Goal: Task Accomplishment & Management: Manage account settings

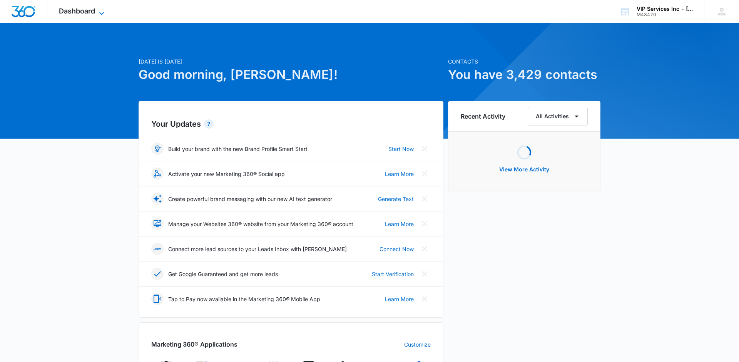
click at [104, 11] on icon at bounding box center [101, 13] width 9 height 9
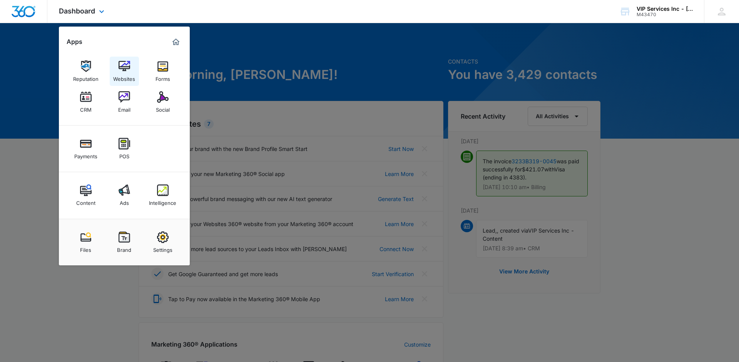
click at [119, 63] on img at bounding box center [125, 66] width 12 height 12
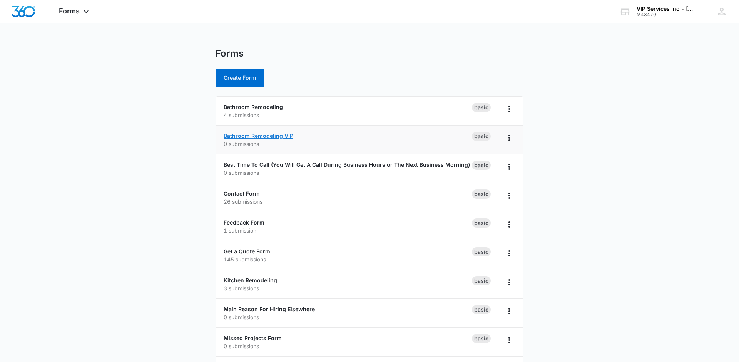
click at [282, 137] on link "Bathroom Remodeling VIP" at bounding box center [259, 135] width 70 height 7
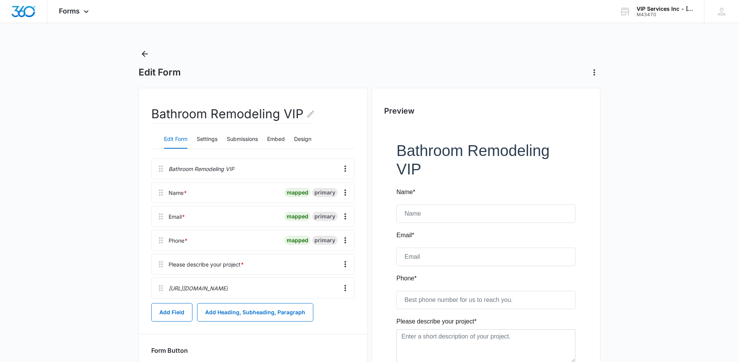
click at [453, 152] on div at bounding box center [486, 277] width 204 height 306
click at [262, 170] on div at bounding box center [287, 169] width 99 height 20
click at [162, 170] on icon at bounding box center [161, 169] width 4 height 6
click at [346, 166] on icon "Overflow Menu" at bounding box center [345, 168] width 9 height 9
click at [329, 190] on div "Edit" at bounding box center [325, 190] width 16 height 5
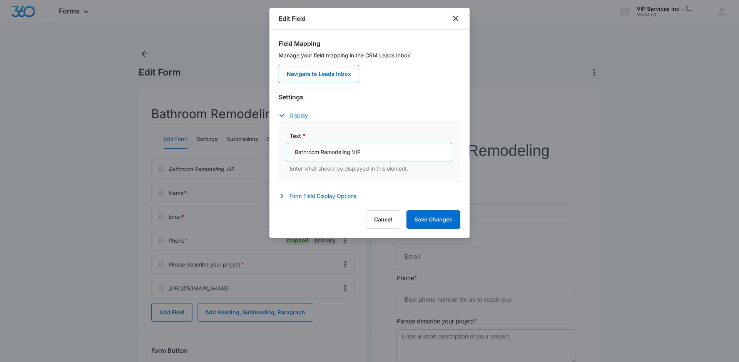
click at [358, 239] on div at bounding box center [369, 181] width 739 height 362
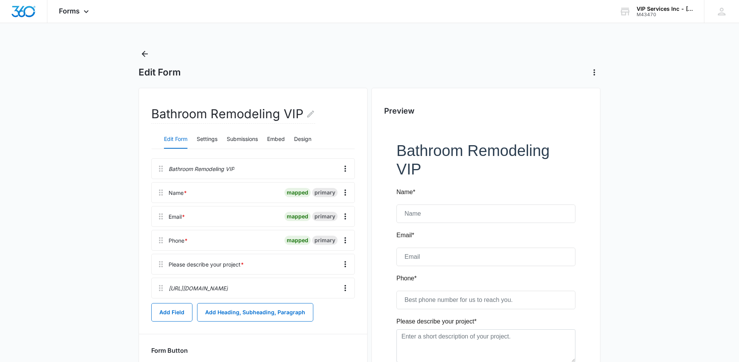
click at [358, 239] on div at bounding box center [369, 181] width 739 height 362
click at [348, 169] on icon "Overflow Menu" at bounding box center [345, 168] width 9 height 9
click at [330, 189] on div "Edit" at bounding box center [325, 190] width 16 height 5
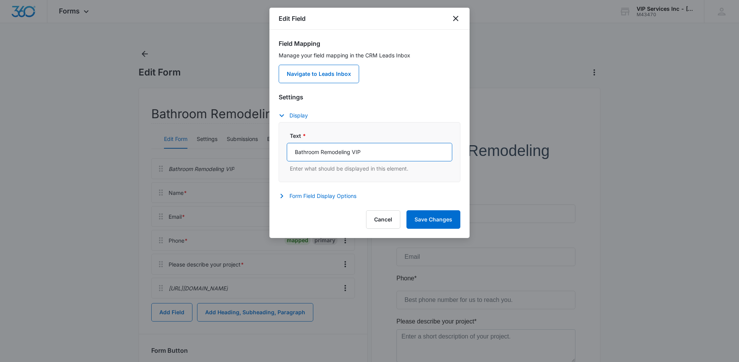
click at [328, 152] on input "Bathroom Remodeling VIP" at bounding box center [370, 152] width 166 height 18
type input "Schedule a Complimentary Consult Below"
click at [433, 220] on button "Save Changes" at bounding box center [434, 219] width 54 height 18
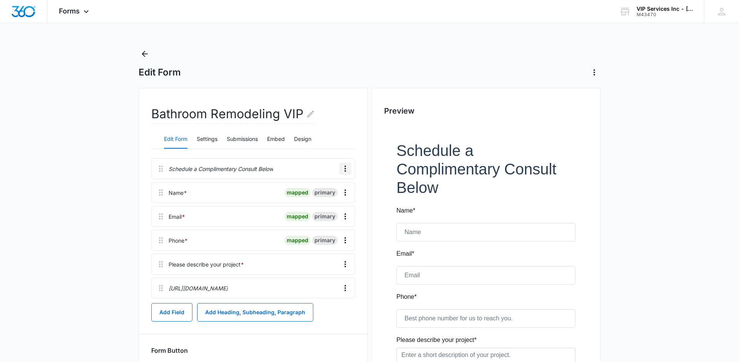
click at [348, 168] on icon "Overflow Menu" at bounding box center [345, 168] width 9 height 9
click at [333, 193] on button "Edit" at bounding box center [329, 190] width 44 height 12
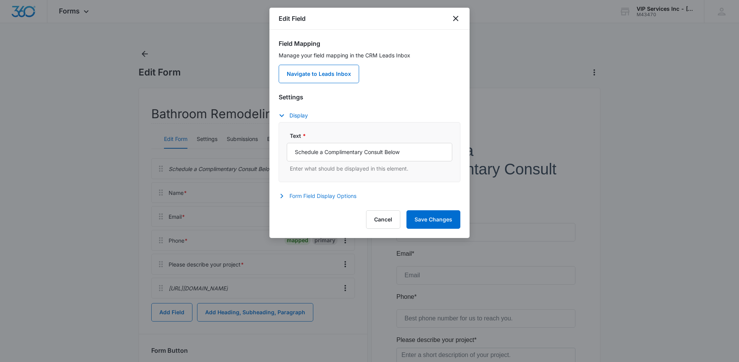
click at [320, 193] on button "Form Field Display Options" at bounding box center [321, 195] width 85 height 9
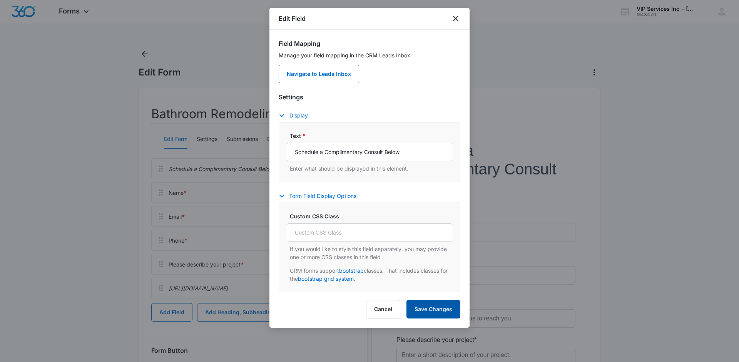
click at [426, 308] on button "Save Changes" at bounding box center [434, 309] width 54 height 18
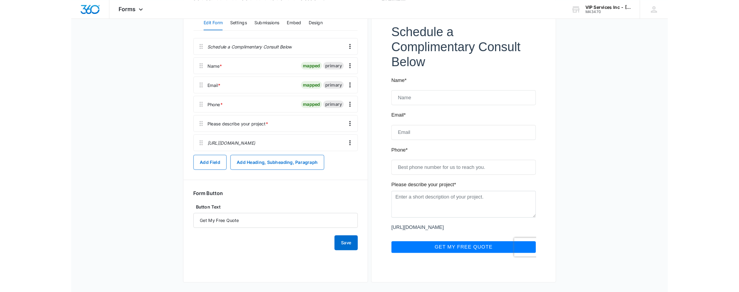
scroll to position [115, 0]
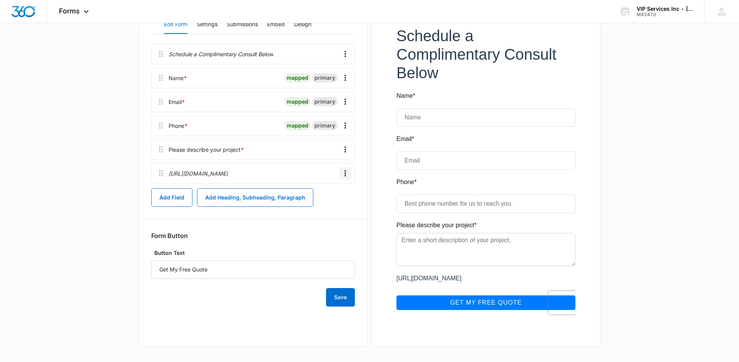
click at [350, 173] on icon "Overflow Menu" at bounding box center [345, 173] width 9 height 9
click at [337, 193] on button "Edit" at bounding box center [329, 195] width 44 height 12
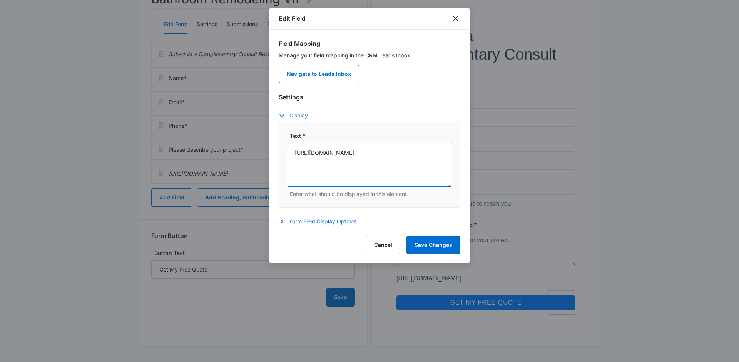
click at [364, 152] on textarea "https://vipservices4u.com/get-a-quote" at bounding box center [370, 165] width 166 height 44
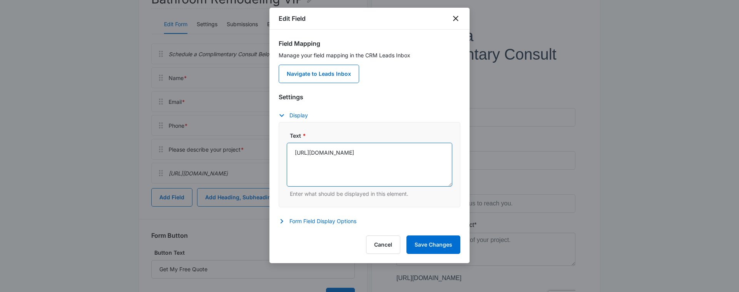
click at [331, 154] on textarea "https://vipservices4u.com/get-a-quote" at bounding box center [370, 165] width 166 height 44
paste textarea "<a href="https://vipservices4u.com/get-a-quote" target="_blank" rel="noopener n…"
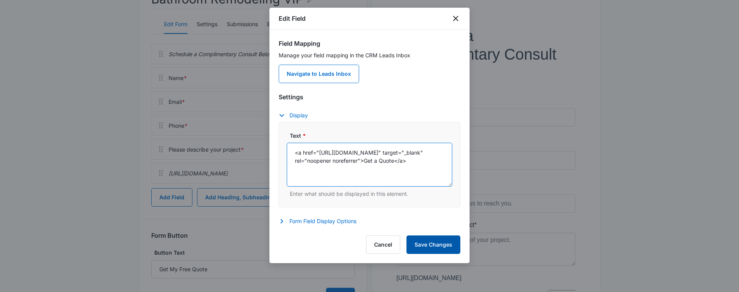
type textarea "<a href="https://vipservices4u.com/get-a-quote" target="_blank" rel="noopener n…"
click at [432, 251] on button "Save Changes" at bounding box center [434, 245] width 54 height 18
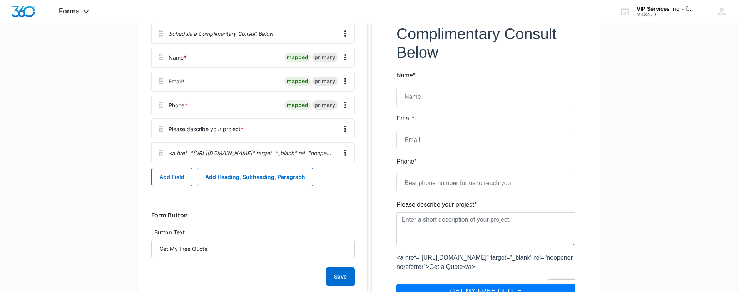
scroll to position [133, 0]
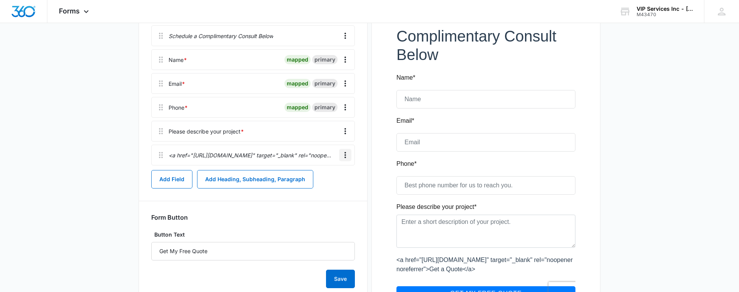
click at [343, 154] on icon "Overflow Menu" at bounding box center [345, 155] width 9 height 9
click at [330, 174] on div "Edit" at bounding box center [325, 176] width 16 height 5
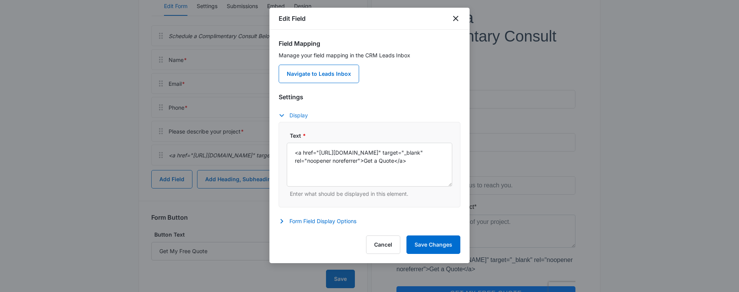
click at [304, 116] on button "Display" at bounding box center [297, 115] width 37 height 9
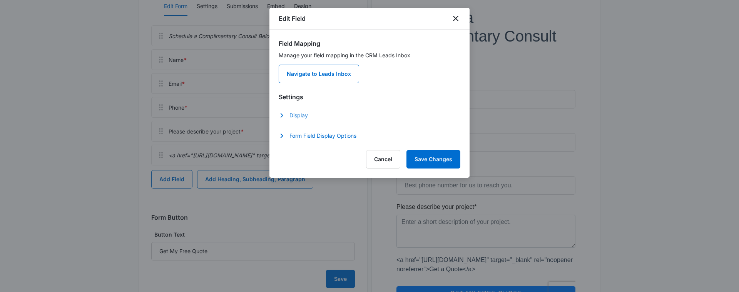
click at [304, 116] on button "Display" at bounding box center [297, 115] width 37 height 9
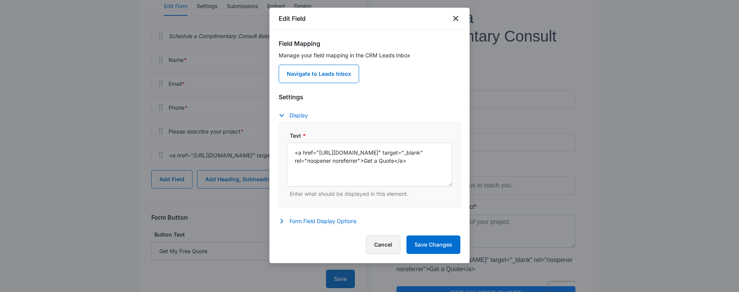
click at [386, 250] on button "Cancel" at bounding box center [383, 245] width 34 height 18
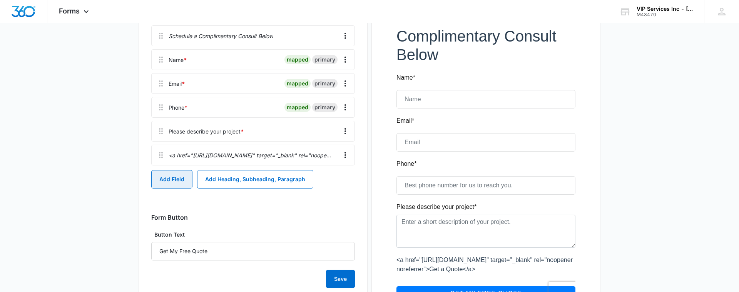
click at [180, 182] on button "Add Field" at bounding box center [171, 179] width 41 height 18
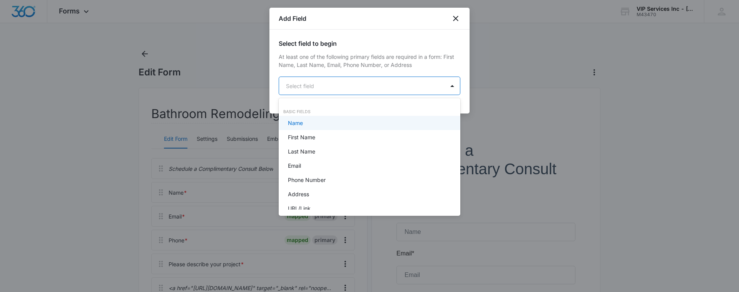
click at [384, 92] on body "Forms Apps Reputation Websites Forms CRM Email Social Payments POS Content Ads …" at bounding box center [369, 146] width 739 height 292
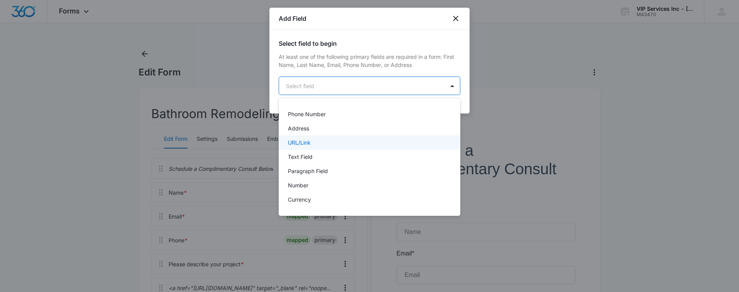
scroll to position [67, 0]
click at [346, 138] on div "URL/Link" at bounding box center [369, 141] width 162 height 8
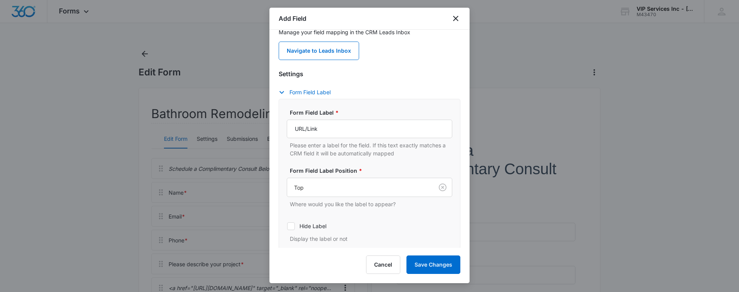
scroll to position [94, 0]
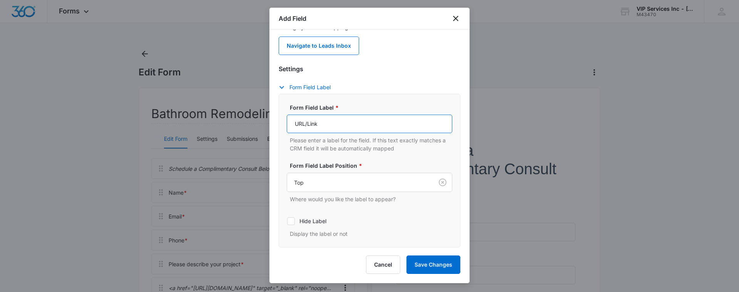
click at [333, 126] on input "URL/Link" at bounding box center [370, 124] width 166 height 18
paste input "<a href="https://vipservices4u.com/get-a-quote" target="_blank" rel="noopener n…"
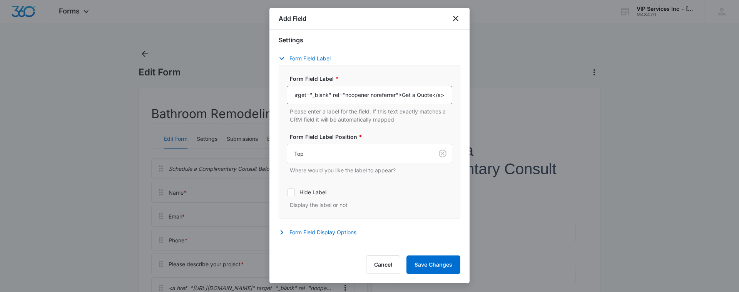
scroll to position [135, 0]
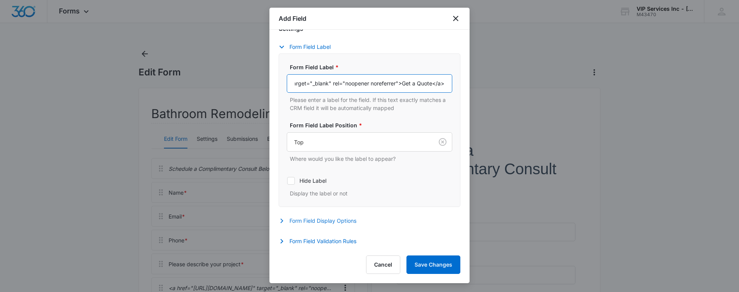
type input "<a href="https://vipservices4u.com/get-a-quote" target="_blank" rel="noopener n…"
click at [349, 225] on button "Form Field Display Options" at bounding box center [321, 220] width 85 height 9
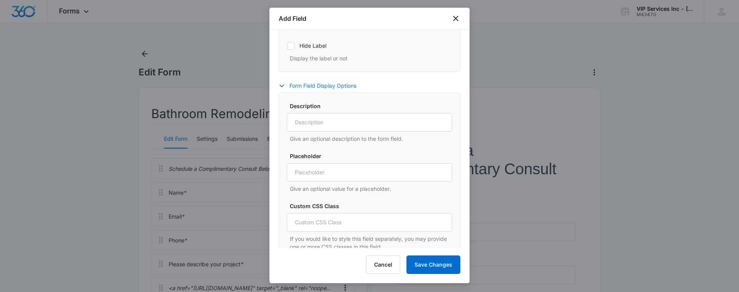
scroll to position [282, 0]
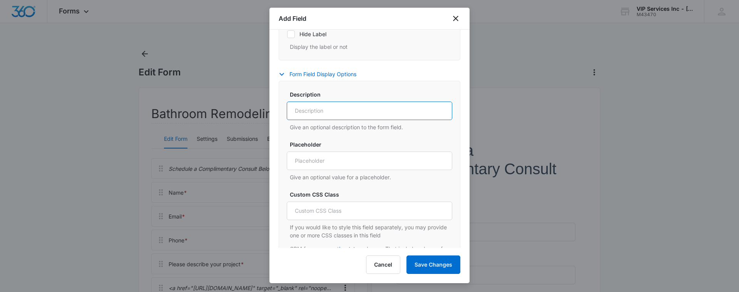
click at [320, 111] on input "Description" at bounding box center [370, 111] width 166 height 18
type input "Schedule a Consult"
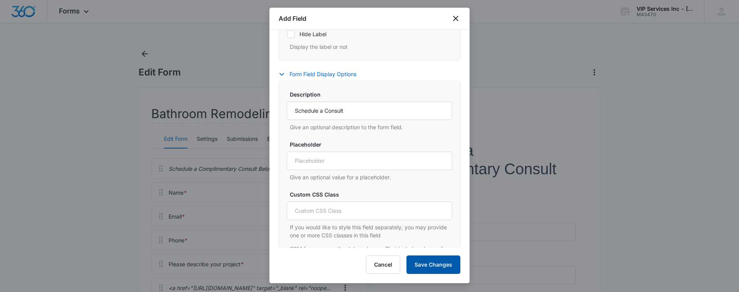
click at [426, 262] on button "Save Changes" at bounding box center [434, 265] width 54 height 18
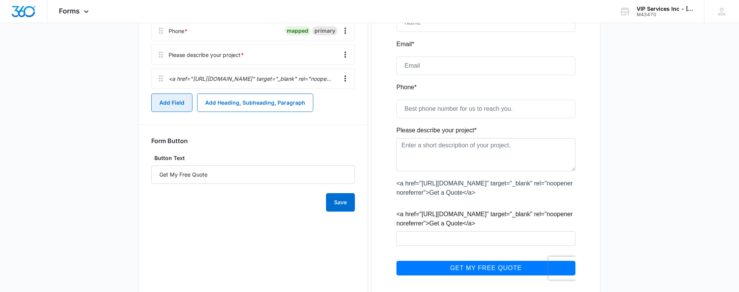
scroll to position [234, 0]
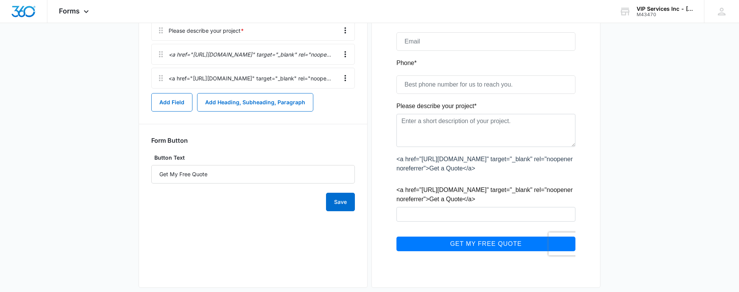
click at [447, 213] on div at bounding box center [486, 83] width 204 height 385
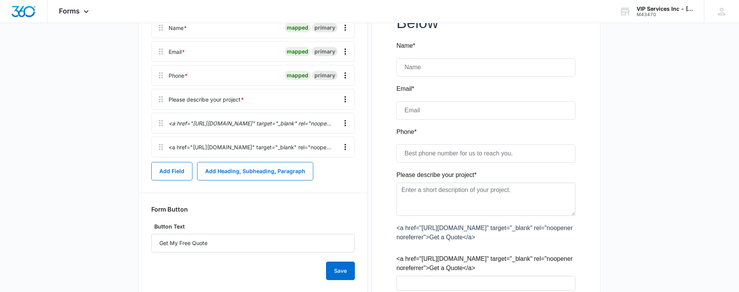
scroll to position [218, 0]
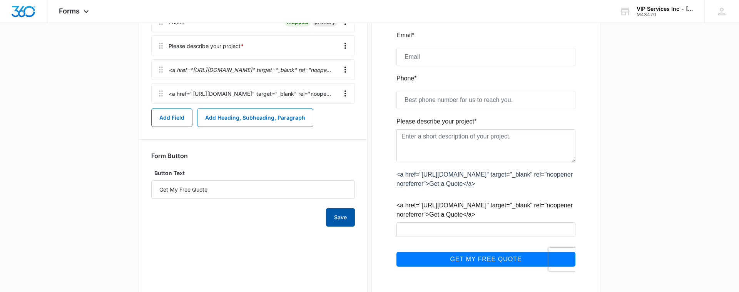
click at [343, 215] on button "Save" at bounding box center [340, 217] width 29 height 18
click at [194, 120] on div "Add Field Add Heading, Subheading, Paragraph" at bounding box center [253, 118] width 204 height 18
click at [189, 121] on button "Add Field" at bounding box center [171, 118] width 41 height 18
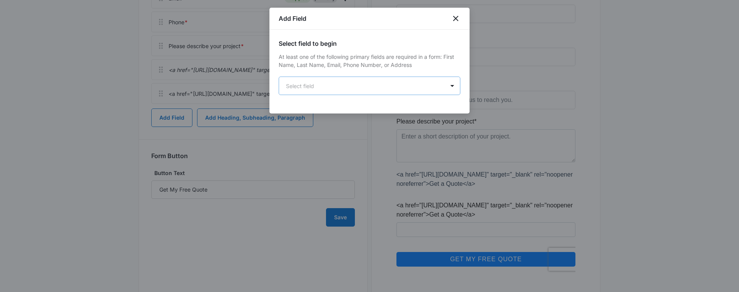
click at [340, 85] on body "Forms Apps Reputation Websites Forms CRM Email Social Payments POS Content Ads …" at bounding box center [369, 50] width 739 height 537
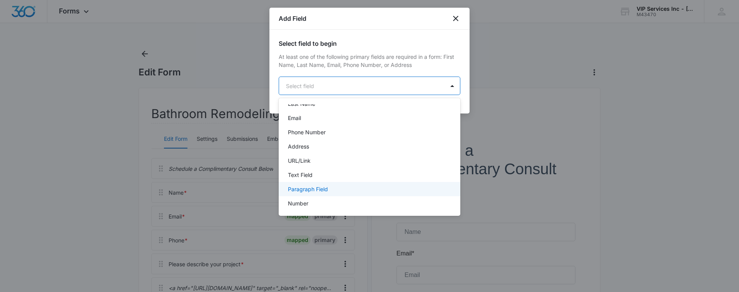
scroll to position [45, 0]
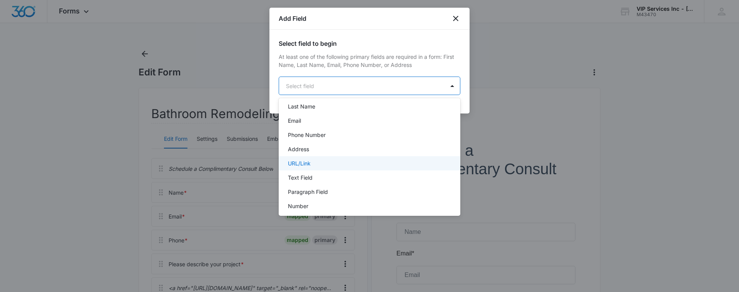
click at [308, 169] on div "URL/Link" at bounding box center [370, 163] width 182 height 14
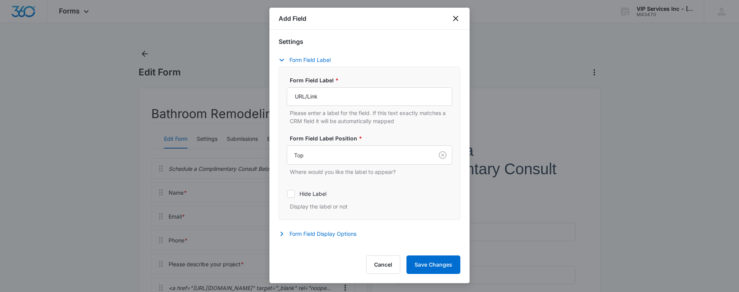
scroll to position [135, 0]
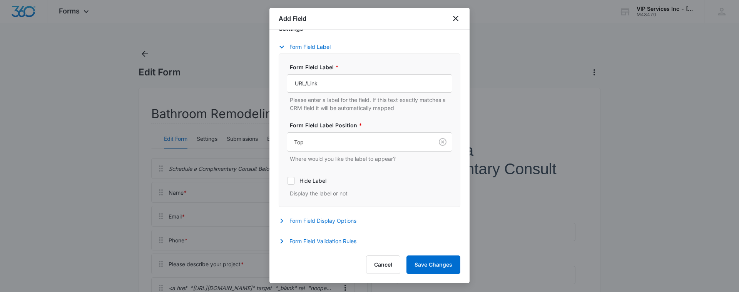
click at [335, 220] on button "Form Field Display Options" at bounding box center [321, 220] width 85 height 9
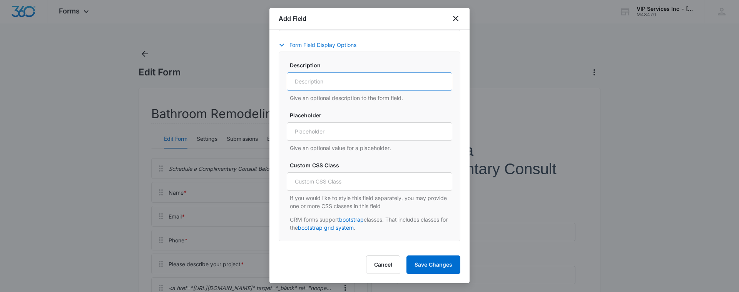
scroll to position [325, 0]
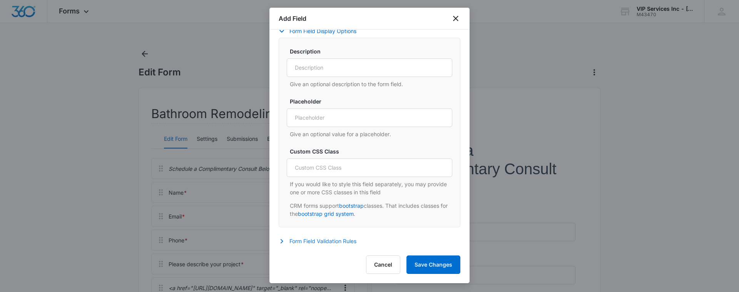
click at [349, 244] on button "Form Field Validation Rules" at bounding box center [321, 241] width 85 height 9
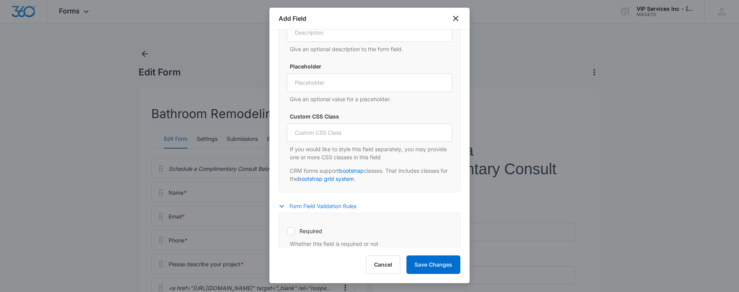
scroll to position [351, 0]
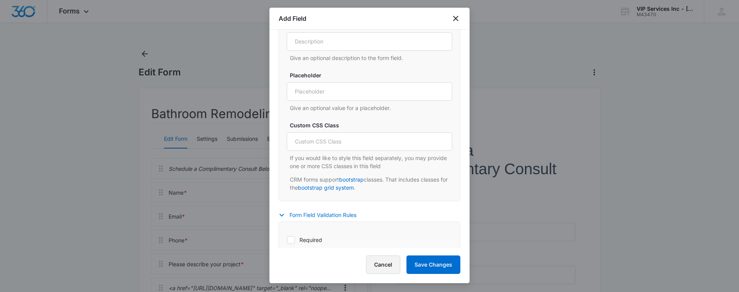
click at [380, 263] on button "Cancel" at bounding box center [383, 265] width 34 height 18
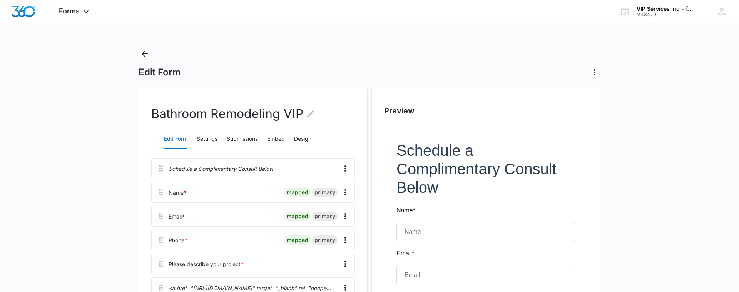
scroll to position [190, 0]
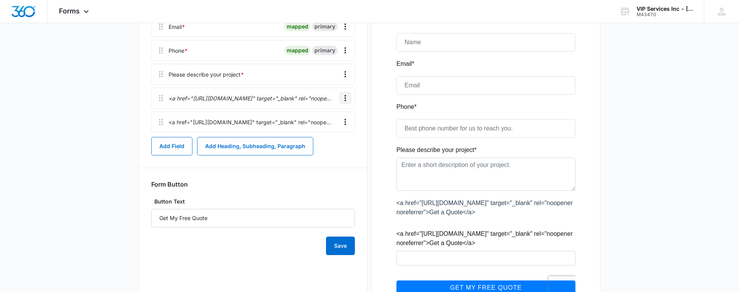
click at [344, 102] on icon "Overflow Menu" at bounding box center [345, 98] width 9 height 9
click at [330, 131] on div "Delete" at bounding box center [325, 131] width 16 height 5
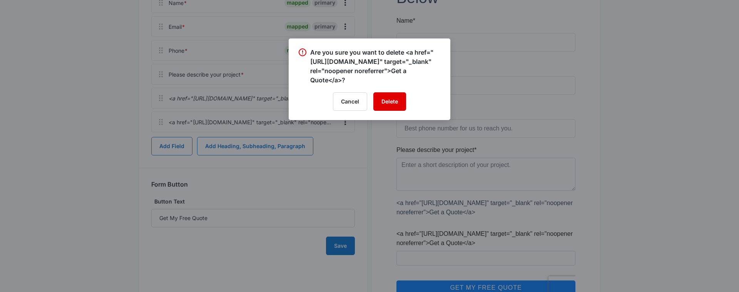
click at [391, 96] on button "Delete" at bounding box center [390, 101] width 33 height 18
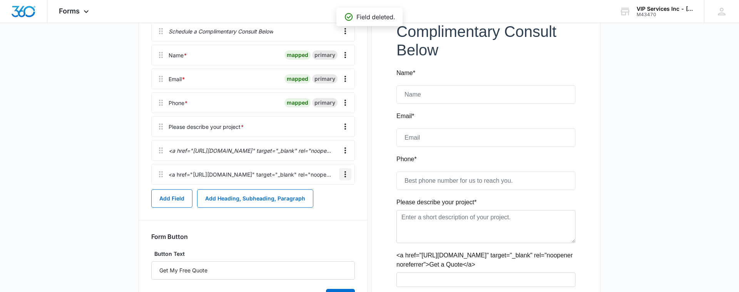
scroll to position [133, 0]
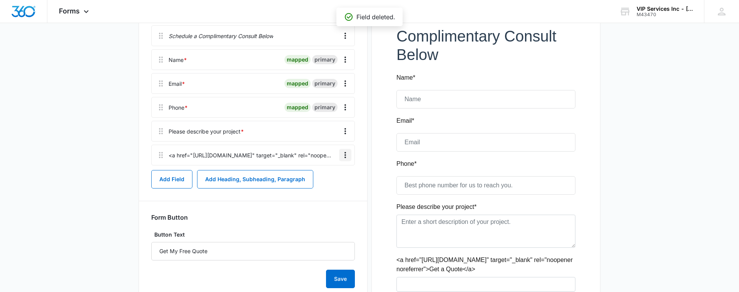
click at [344, 156] on icon "Overflow Menu" at bounding box center [345, 155] width 9 height 9
click at [332, 194] on div "Edit Delete" at bounding box center [329, 182] width 45 height 36
click at [347, 154] on icon "Overflow Menu" at bounding box center [345, 155] width 9 height 9
click at [332, 186] on div "Delete" at bounding box center [325, 188] width 16 height 5
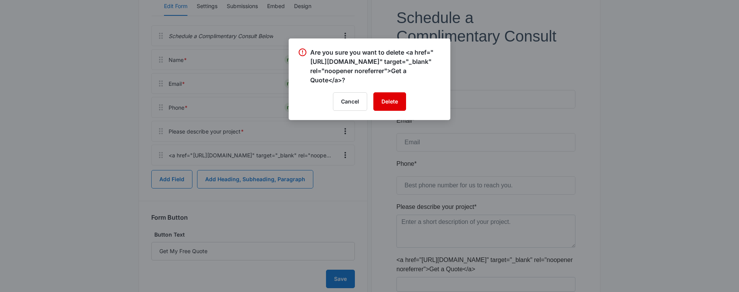
click at [394, 97] on button "Delete" at bounding box center [390, 101] width 33 height 18
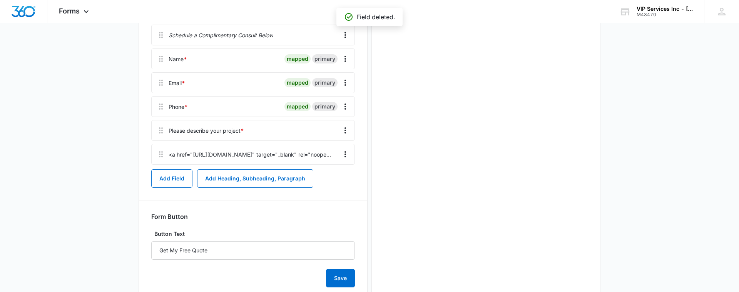
scroll to position [0, 0]
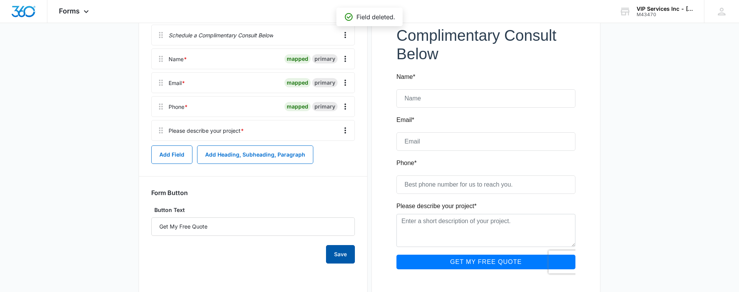
click at [341, 263] on button "Save" at bounding box center [340, 254] width 29 height 18
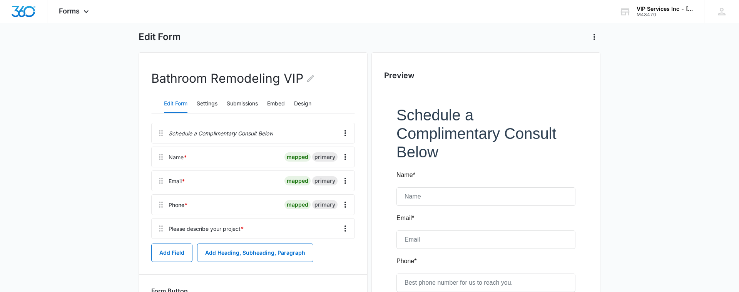
scroll to position [32, 0]
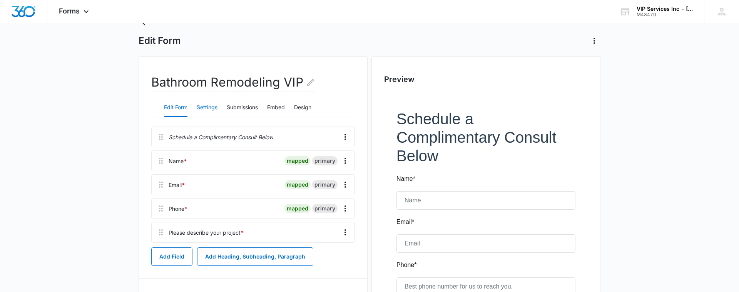
click at [203, 106] on button "Settings" at bounding box center [207, 108] width 21 height 18
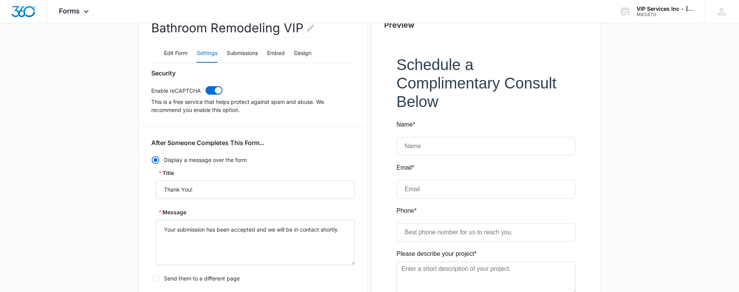
scroll to position [24, 0]
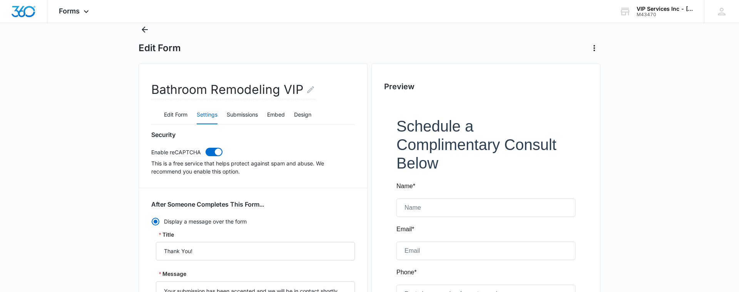
click at [260, 116] on div "Edit Form Settings Submissions Embed Design" at bounding box center [253, 115] width 204 height 19
click at [254, 117] on button "Submissions" at bounding box center [242, 115] width 31 height 18
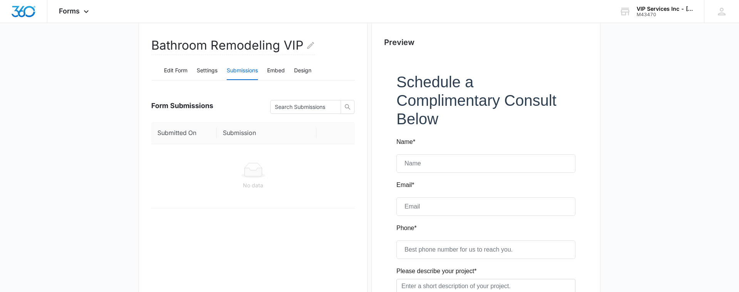
scroll to position [69, 0]
click at [265, 74] on div "Edit Form Settings Submissions Embed Design" at bounding box center [253, 70] width 204 height 19
click at [271, 72] on button "Embed" at bounding box center [276, 70] width 18 height 18
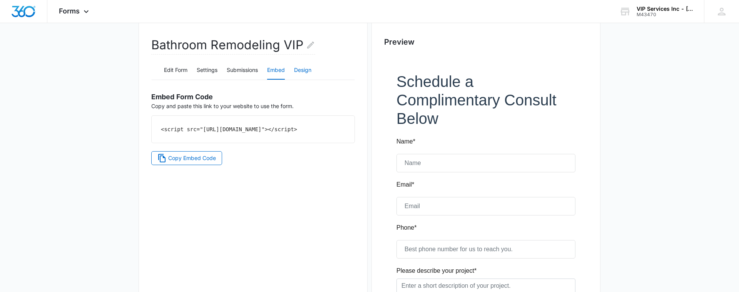
click at [307, 70] on button "Design" at bounding box center [302, 70] width 17 height 18
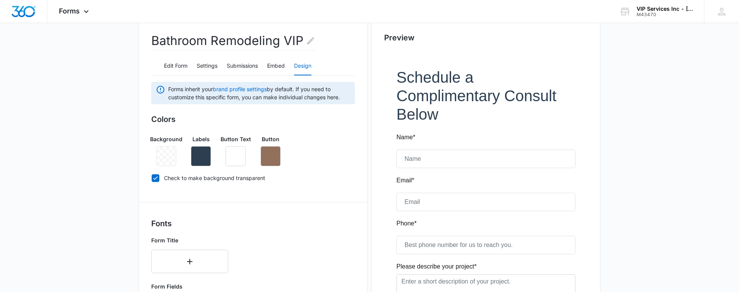
scroll to position [75, 0]
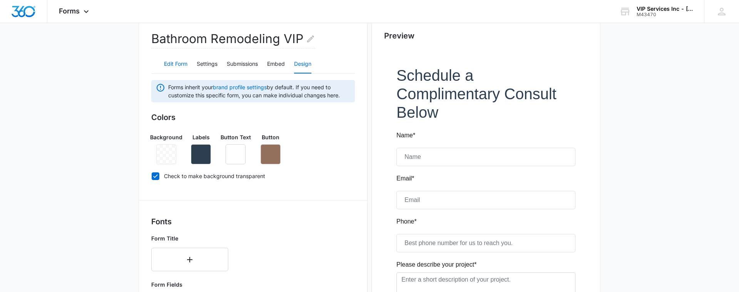
click at [183, 66] on button "Edit Form" at bounding box center [175, 64] width 23 height 18
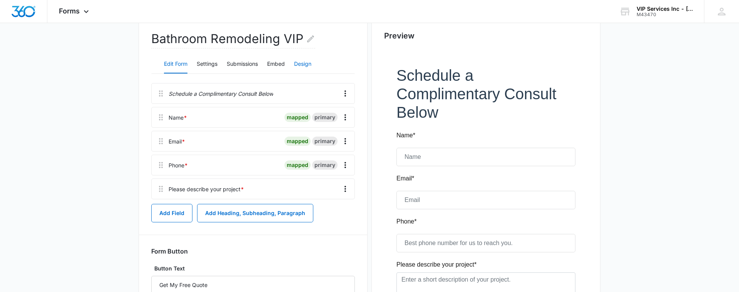
click at [298, 64] on button "Design" at bounding box center [302, 64] width 17 height 18
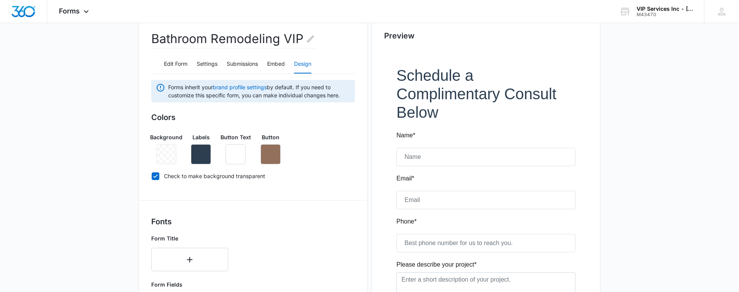
click at [168, 156] on div at bounding box center [166, 154] width 20 height 20
click at [268, 158] on icon "button" at bounding box center [270, 154] width 9 height 9
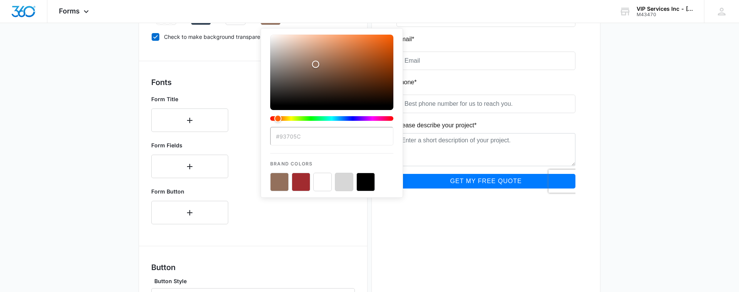
scroll to position [220, 0]
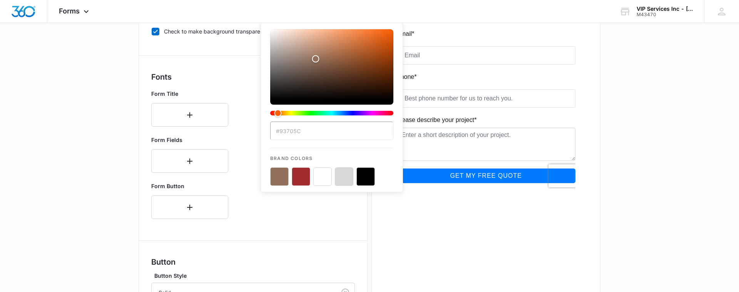
click at [302, 179] on button "color-picker-container" at bounding box center [301, 177] width 18 height 18
type input "#A12B2F"
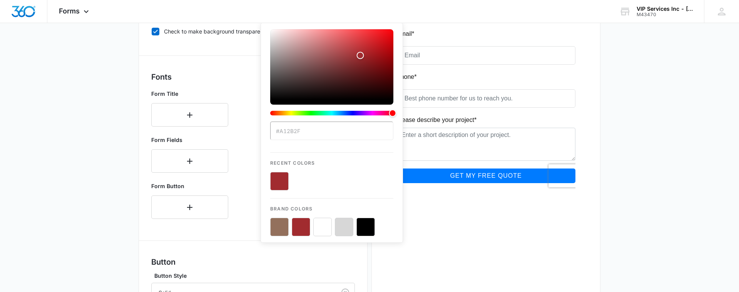
click at [423, 215] on div "Preview" at bounding box center [486, 152] width 229 height 568
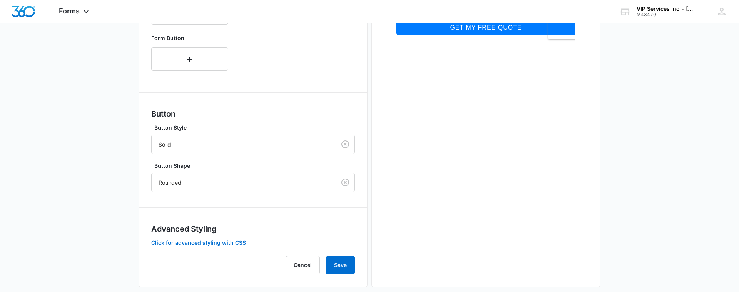
scroll to position [379, 0]
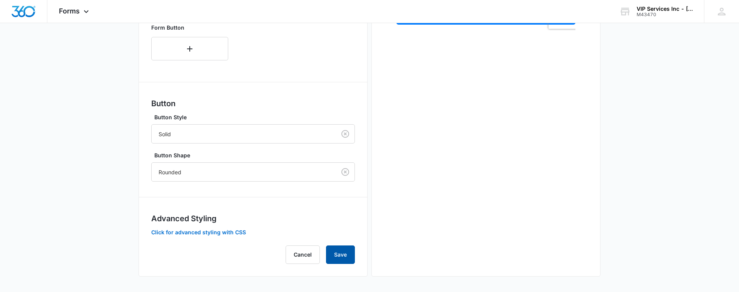
click at [340, 255] on button "Save" at bounding box center [340, 255] width 29 height 18
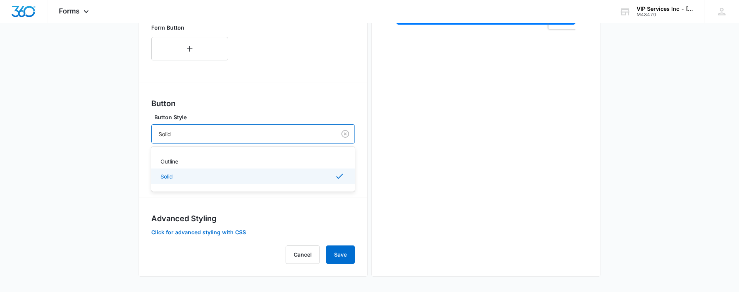
click at [306, 134] on div at bounding box center [243, 134] width 168 height 10
click at [296, 71] on div "Forms inherit your brand profile settings by default. If you need to customize …" at bounding box center [253, 21] width 204 height 488
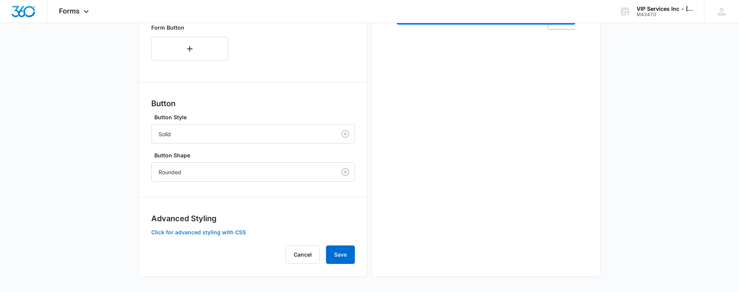
click at [241, 234] on button "Click for advanced styling with CSS" at bounding box center [198, 232] width 95 height 5
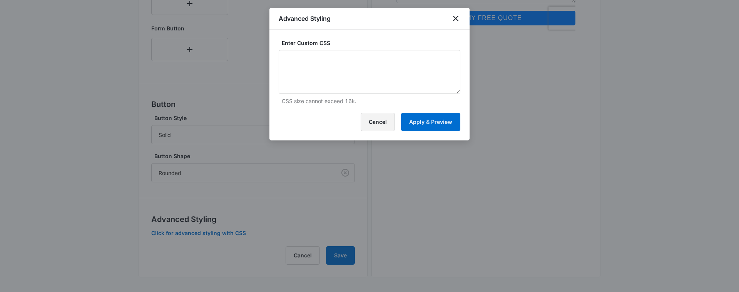
click at [377, 123] on button "Cancel" at bounding box center [378, 122] width 34 height 18
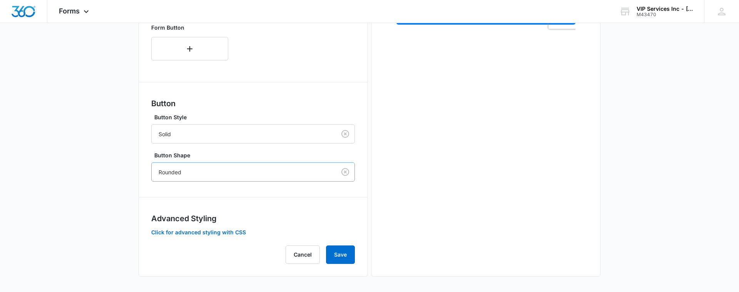
click at [258, 177] on div "Rounded" at bounding box center [244, 172] width 184 height 17
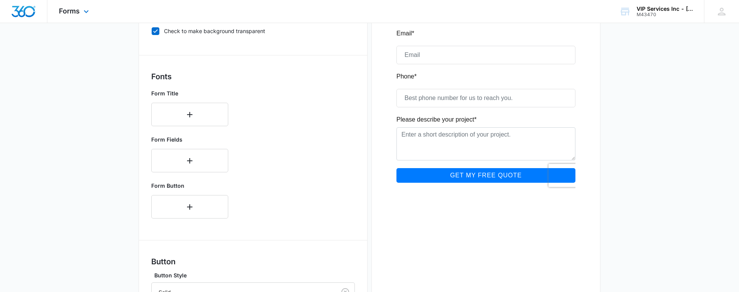
scroll to position [222, 0]
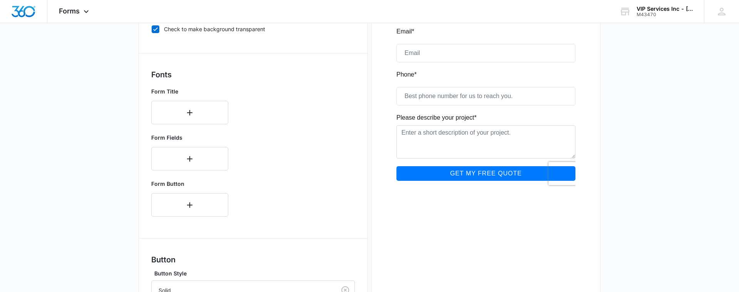
click at [402, 178] on div at bounding box center [486, 53] width 204 height 303
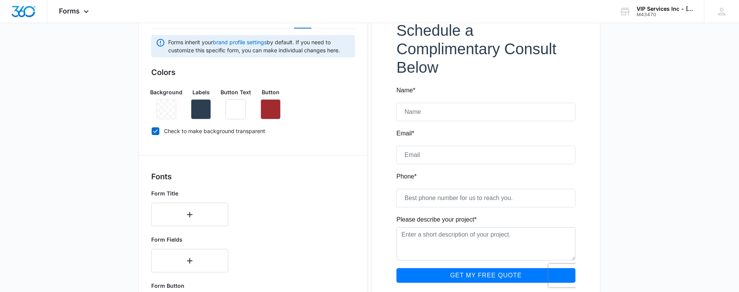
scroll to position [122, 0]
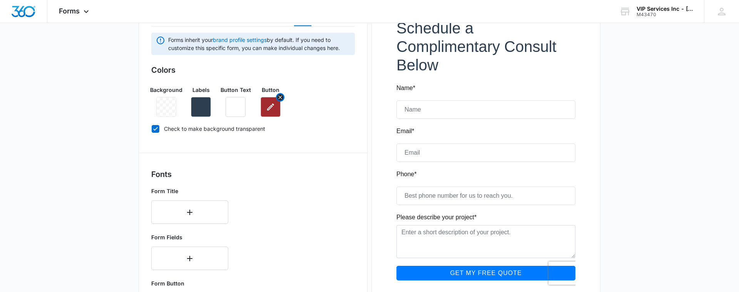
click at [273, 114] on button "button" at bounding box center [271, 107] width 20 height 20
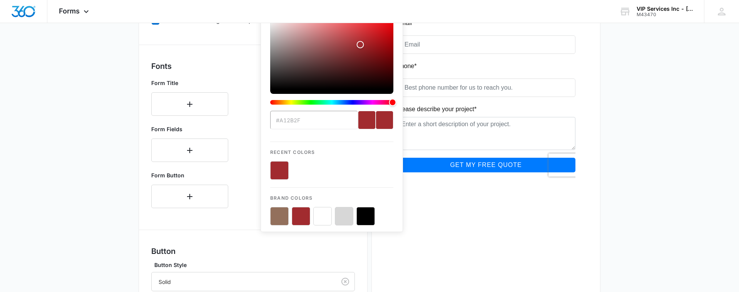
click at [258, 238] on div "Forms inherit your brand profile settings by default. If you need to customize …" at bounding box center [253, 169] width 204 height 488
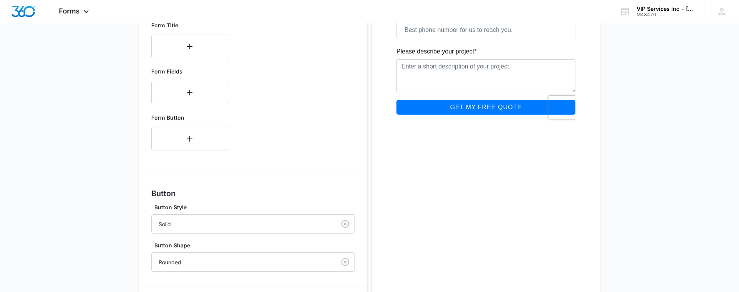
scroll to position [299, 0]
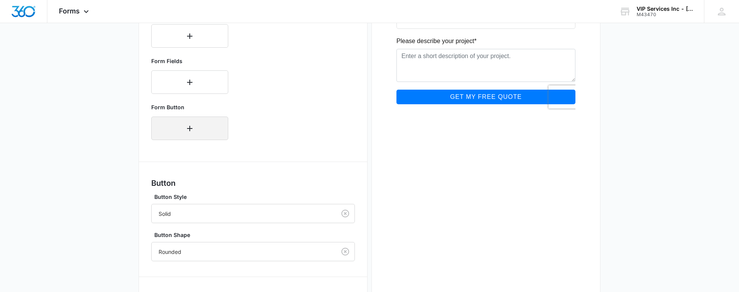
click at [195, 135] on button "button" at bounding box center [189, 128] width 77 height 23
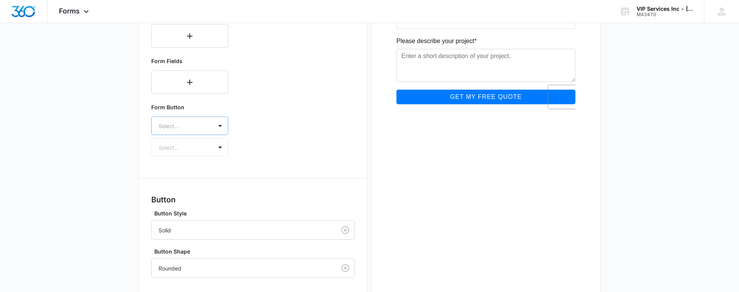
click at [210, 131] on div "Select..." at bounding box center [182, 125] width 61 height 17
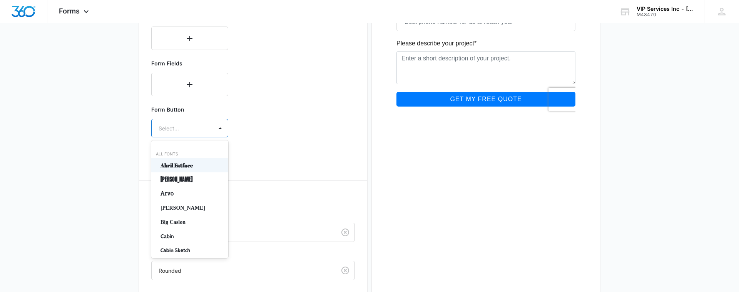
click at [238, 124] on div "Form Button Abril Fatface, 1 of 50. 50 results available. Use Up and Down to ch…" at bounding box center [253, 132] width 204 height 60
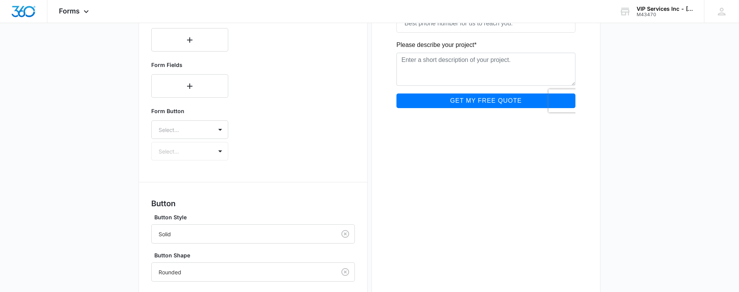
click at [208, 148] on div "Form Button Select... Select..." at bounding box center [189, 134] width 77 height 54
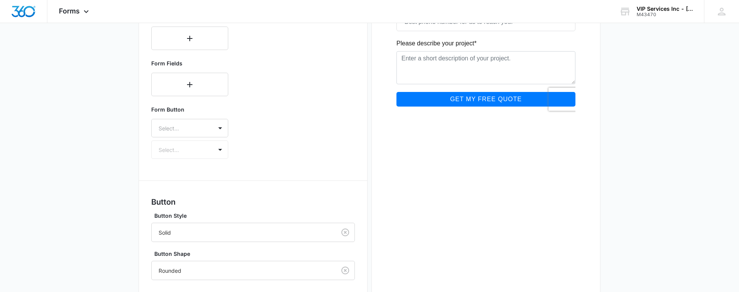
click at [219, 151] on div "Form Button Select... Select..." at bounding box center [189, 133] width 77 height 54
click at [220, 131] on div at bounding box center [220, 128] width 12 height 12
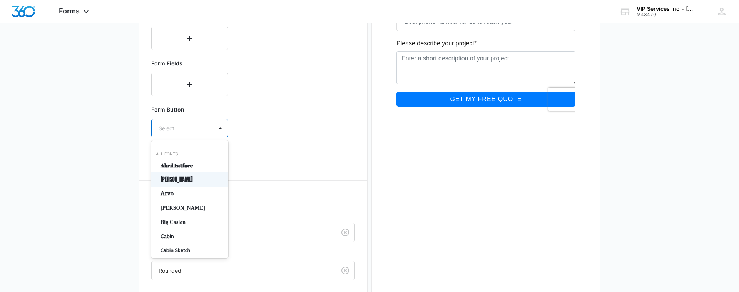
click at [194, 178] on p "Anton" at bounding box center [189, 180] width 57 height 8
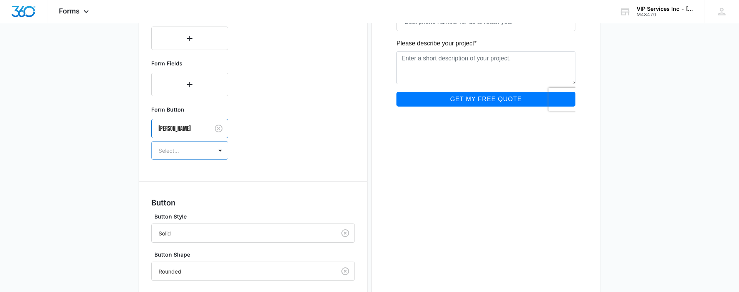
click at [208, 148] on div "Select..." at bounding box center [182, 150] width 61 height 17
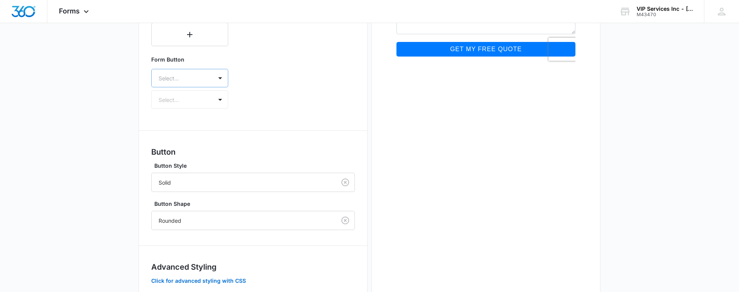
scroll to position [395, 0]
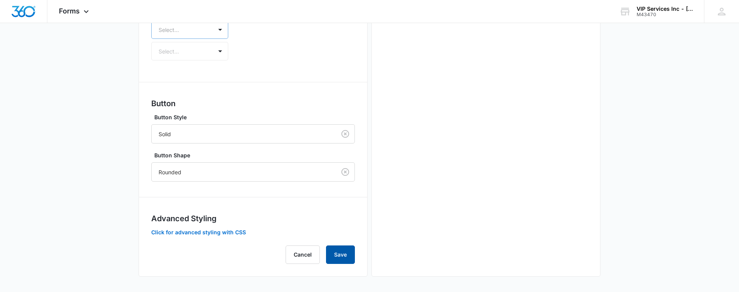
click at [344, 255] on button "Save" at bounding box center [340, 255] width 29 height 18
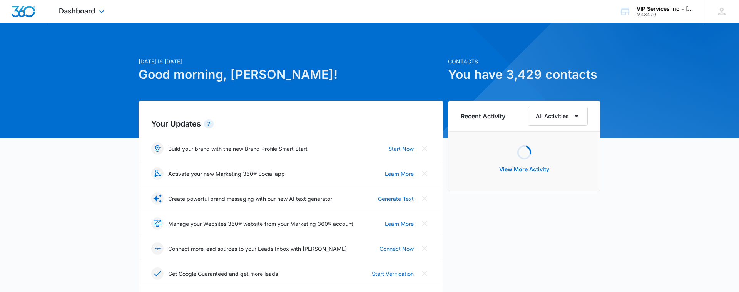
click at [91, 4] on div "Dashboard Apps Reputation Websites Forms CRM Email Social Payments POS Content …" at bounding box center [82, 11] width 70 height 23
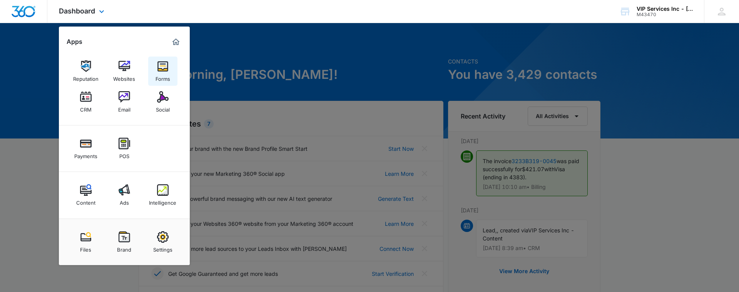
click at [166, 65] on img at bounding box center [163, 66] width 12 height 12
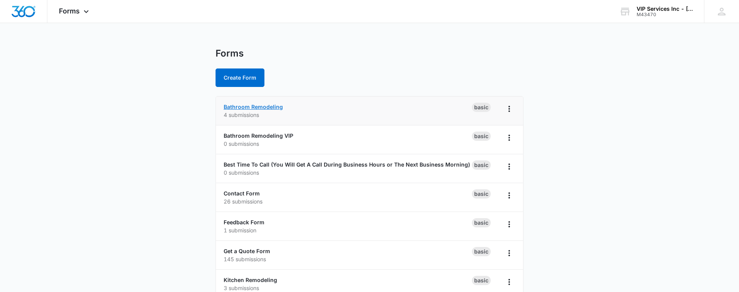
click at [269, 108] on link "Bathroom Remodeling" at bounding box center [253, 107] width 59 height 7
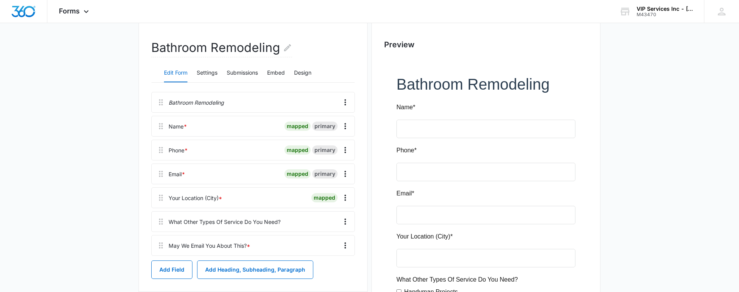
scroll to position [41, 0]
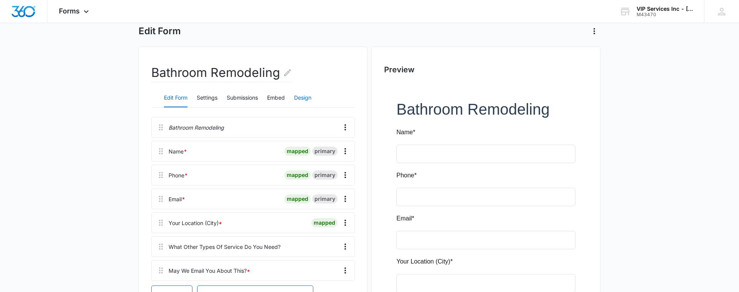
click at [312, 102] on button "Design" at bounding box center [302, 98] width 17 height 18
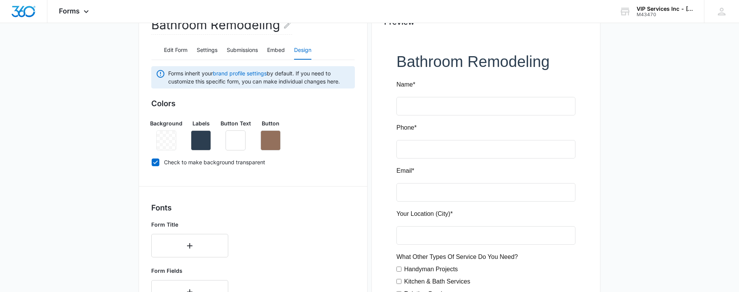
scroll to position [0, 0]
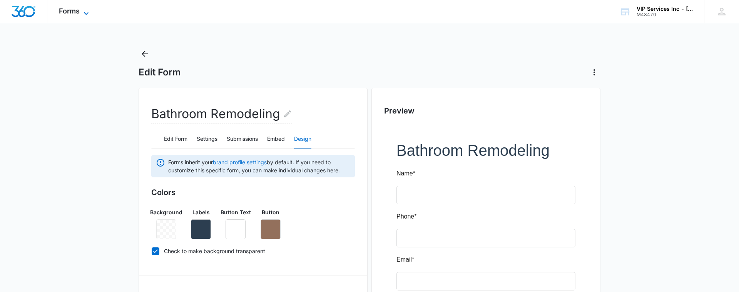
click at [86, 16] on icon at bounding box center [86, 13] width 9 height 9
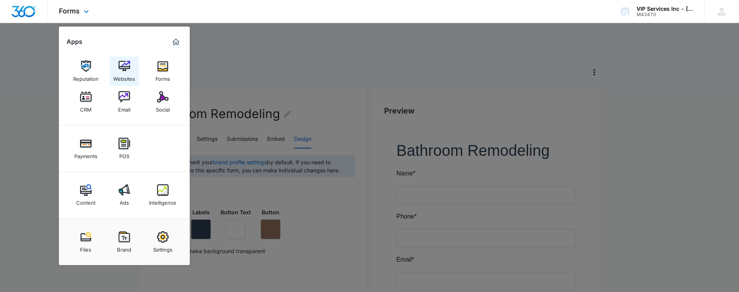
click at [127, 71] on img at bounding box center [125, 66] width 12 height 12
